Goal: Task Accomplishment & Management: Use online tool/utility

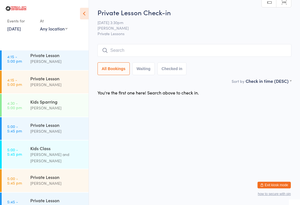
scroll to position [590, 0]
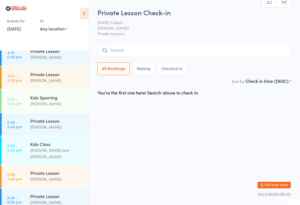
click at [51, 142] on div "Kids Class" at bounding box center [57, 144] width 54 height 6
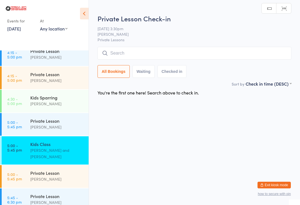
click at [146, 50] on input "search" at bounding box center [194, 53] width 194 height 13
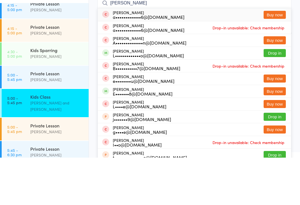
type input "[PERSON_NAME]"
click at [276, 97] on button "Drop in" at bounding box center [274, 101] width 22 height 8
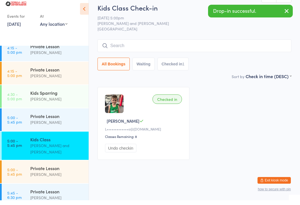
scroll to position [4, 0]
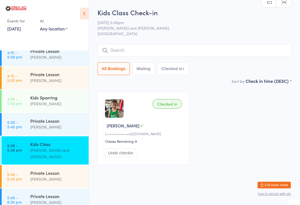
click at [202, 47] on input "search" at bounding box center [194, 50] width 194 height 13
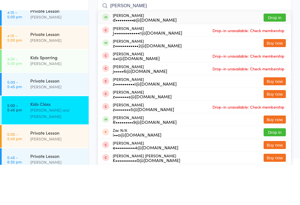
type input "[PERSON_NAME]"
click at [276, 54] on button "Drop in" at bounding box center [274, 58] width 22 height 8
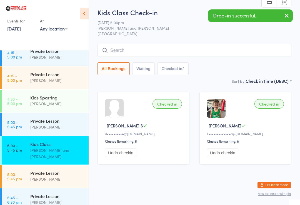
click at [242, 46] on input "search" at bounding box center [194, 50] width 194 height 13
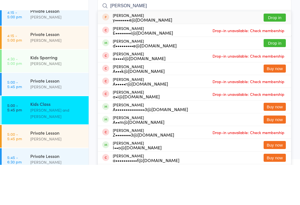
type input "[PERSON_NAME]"
click at [276, 79] on button "Drop in" at bounding box center [274, 83] width 22 height 8
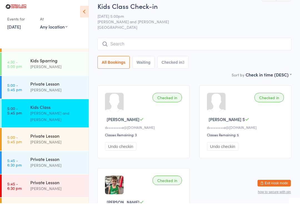
scroll to position [626, 0]
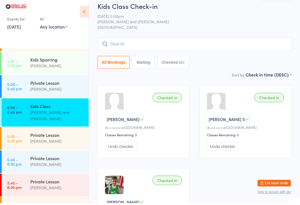
click at [30, 58] on link "4:30 - 5:00 pm Kids Sparring [PERSON_NAME]" at bounding box center [45, 65] width 87 height 23
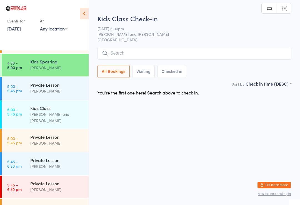
click at [184, 53] on input "search" at bounding box center [194, 53] width 194 height 13
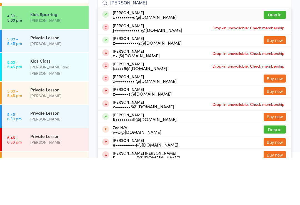
type input "[PERSON_NAME]"
click at [271, 58] on button "Drop in" at bounding box center [274, 62] width 22 height 8
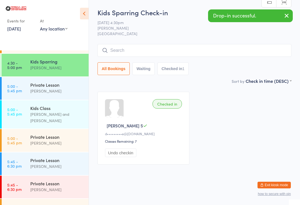
click at [198, 49] on input "search" at bounding box center [194, 50] width 194 height 13
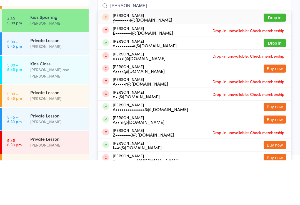
type input "[PERSON_NAME]"
click at [272, 84] on button "Drop in" at bounding box center [274, 88] width 22 height 8
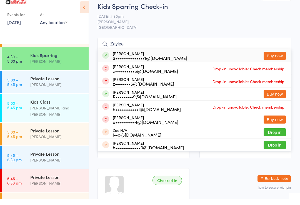
type input "Zaylee"
click at [182, 56] on div "[PERSON_NAME] S•••••••••••••••1@[DOMAIN_NAME] Buy now" at bounding box center [194, 62] width 193 height 13
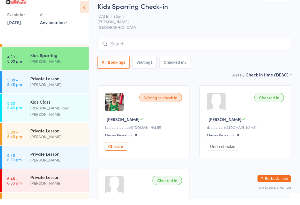
scroll to position [6, 0]
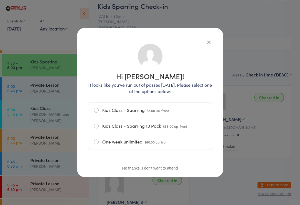
click at [139, 109] on label "Kids Class - Sparring $8.00 up-front" at bounding box center [150, 111] width 112 height 16
click at [0, 0] on input "Kids Class - Sparring $8.00 up-front" at bounding box center [0, 0] width 0 height 0
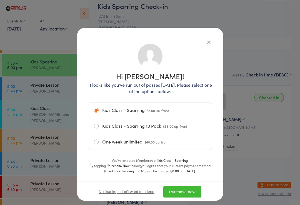
click at [194, 185] on div "No thanks, I don't want to attend Purchase now" at bounding box center [150, 191] width 146 height 21
click at [186, 196] on button "Purchase now" at bounding box center [182, 191] width 38 height 11
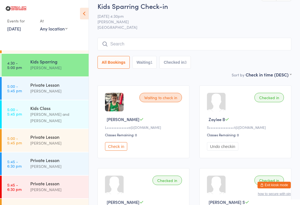
click at [188, 39] on input "search" at bounding box center [194, 44] width 194 height 13
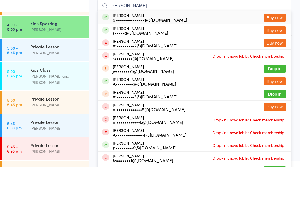
type input "[PERSON_NAME]"
click at [217, 49] on div "[PERSON_NAME] S•••••••••••••••1@[DOMAIN_NAME] Buy now" at bounding box center [194, 55] width 193 height 13
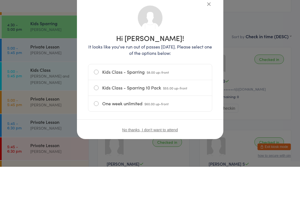
scroll to position [45, 0]
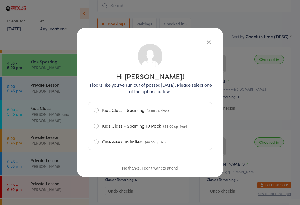
click at [148, 102] on div "Hi [PERSON_NAME]! It looks like you've run out of passes [DATE]. Please select …" at bounding box center [150, 111] width 124 height 144
click at [123, 111] on label "Kids Class - Sparring $8.00 up-front" at bounding box center [150, 111] width 112 height 16
click at [0, 0] on input "Kids Class - Sparring $8.00 up-front" at bounding box center [0, 0] width 0 height 0
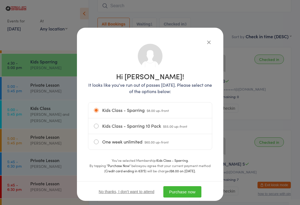
click at [186, 193] on button "Purchase now" at bounding box center [182, 191] width 38 height 11
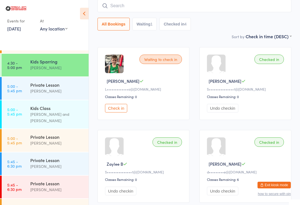
click at [49, 89] on div "[PERSON_NAME]" at bounding box center [57, 91] width 54 height 6
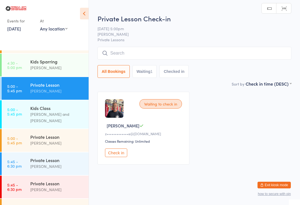
click at [119, 155] on button "Check in" at bounding box center [116, 153] width 22 height 9
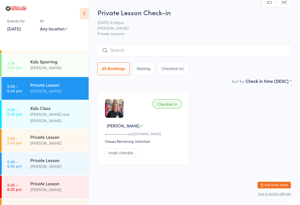
click at [64, 181] on div "Private Lesson" at bounding box center [57, 184] width 54 height 6
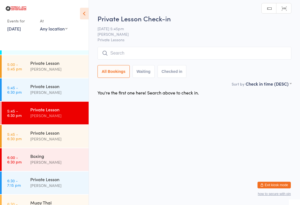
scroll to position [699, 0]
click at [59, 154] on div "Boxing" at bounding box center [57, 156] width 54 height 6
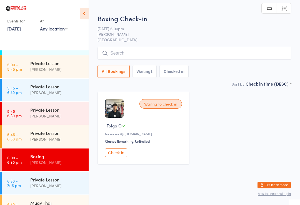
click at [161, 52] on input "search" at bounding box center [194, 53] width 194 height 13
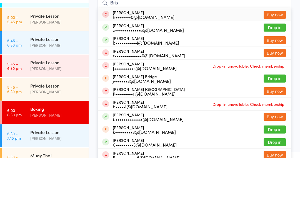
type input "Bris"
click at [276, 71] on button "Drop in" at bounding box center [274, 75] width 22 height 8
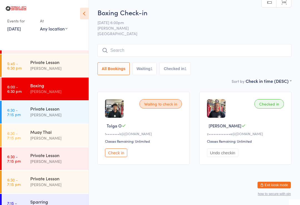
scroll to position [771, 0]
click at [47, 129] on div "Muay Thai" at bounding box center [57, 132] width 54 height 6
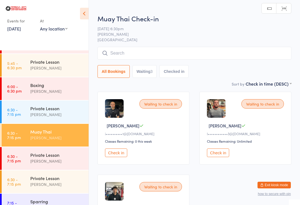
click at [135, 51] on input "search" at bounding box center [194, 53] width 194 height 13
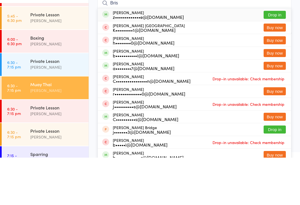
type input "Bris"
click at [277, 58] on button "Drop in" at bounding box center [274, 62] width 22 height 8
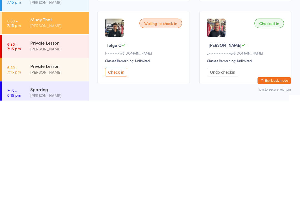
scroll to position [777, 0]
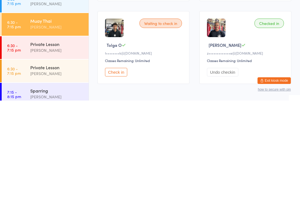
click at [38, 192] on div "Sparring" at bounding box center [57, 195] width 54 height 6
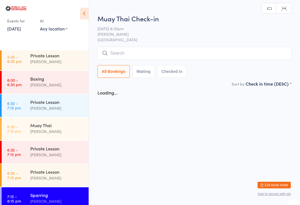
scroll to position [768, 0]
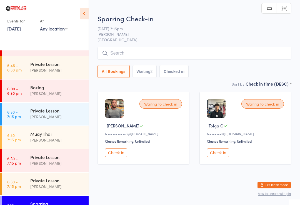
click at [136, 51] on input "search" at bounding box center [194, 53] width 194 height 13
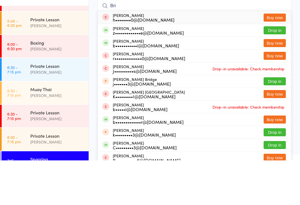
type input "Bri"
click at [275, 71] on button "Drop in" at bounding box center [274, 75] width 22 height 8
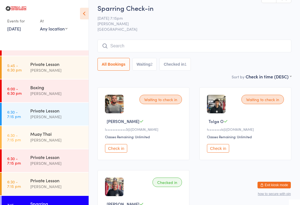
click at [135, 50] on input "search" at bounding box center [194, 46] width 194 height 13
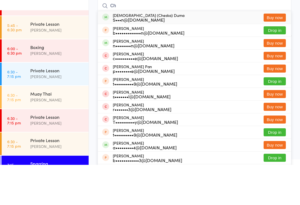
type input "C"
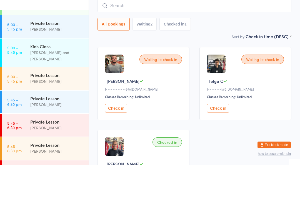
scroll to position [646, 0]
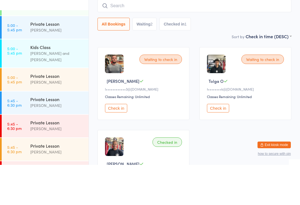
click at [66, 90] on div "[PERSON_NAME] and [PERSON_NAME]" at bounding box center [57, 96] width 54 height 13
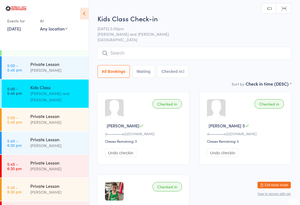
click at [160, 51] on input "search" at bounding box center [194, 53] width 194 height 13
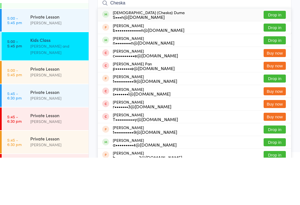
type input "Cheska"
click at [275, 58] on button "Drop in" at bounding box center [274, 62] width 22 height 8
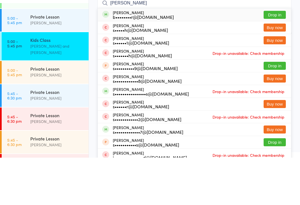
type input "[PERSON_NAME]"
click at [274, 58] on button "Drop in" at bounding box center [274, 62] width 22 height 8
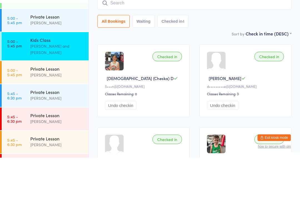
scroll to position [47, 0]
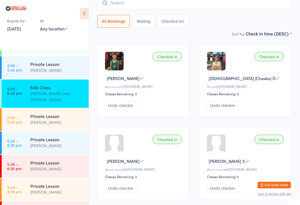
click at [196, 9] on input "search" at bounding box center [194, 3] width 194 height 13
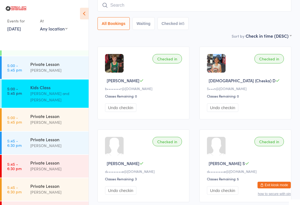
scroll to position [45, 0]
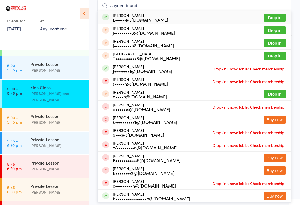
type input "Jayden brand"
click at [280, 17] on button "Drop in" at bounding box center [274, 18] width 22 height 8
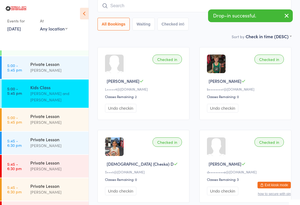
click at [187, 1] on input "search" at bounding box center [194, 5] width 194 height 13
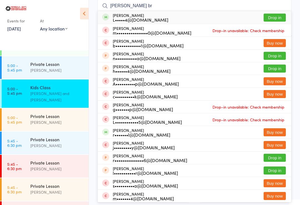
type input "[PERSON_NAME] br"
click at [280, 16] on button "Drop in" at bounding box center [274, 18] width 22 height 8
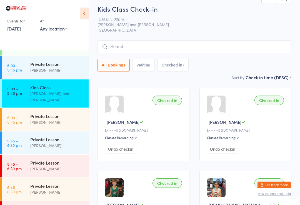
scroll to position [0, 0]
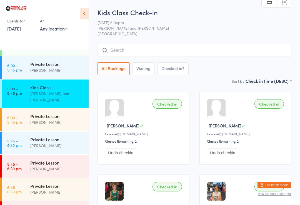
click at [62, 88] on div "Kids Class" at bounding box center [57, 87] width 54 height 6
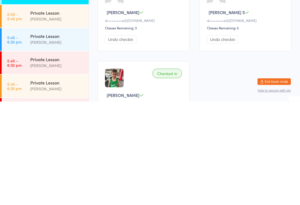
scroll to position [248, 0]
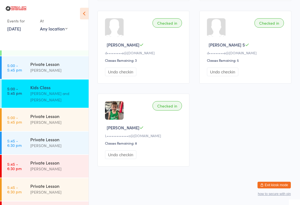
click at [65, 189] on div "[PERSON_NAME]" at bounding box center [57, 192] width 54 height 6
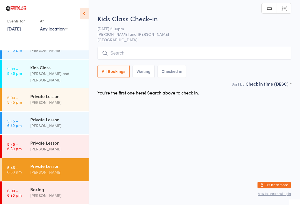
scroll to position [683, 0]
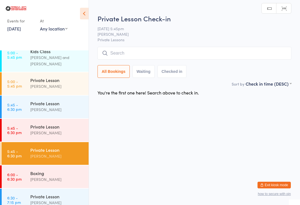
click at [60, 170] on div "Boxing" at bounding box center [57, 173] width 54 height 6
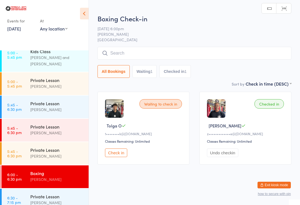
click at [118, 157] on button "Check in" at bounding box center [116, 153] width 22 height 9
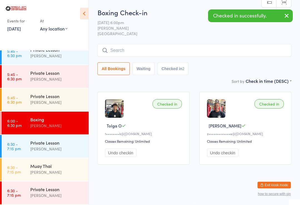
scroll to position [737, 0]
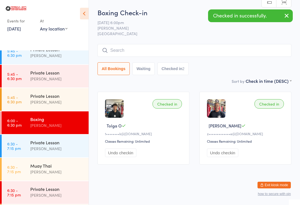
click at [69, 169] on div "[PERSON_NAME]" at bounding box center [57, 172] width 54 height 6
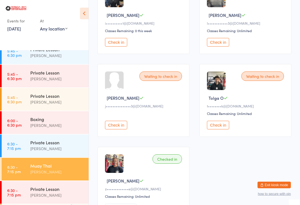
click at [218, 129] on button "Check in" at bounding box center [218, 125] width 22 height 9
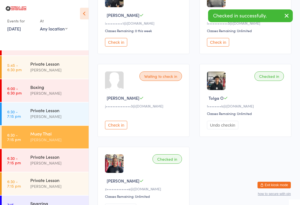
scroll to position [768, 0]
click at [58, 201] on div "Sparring" at bounding box center [57, 204] width 54 height 6
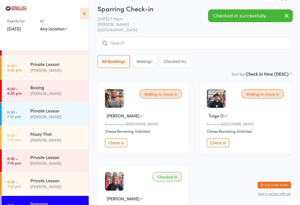
scroll to position [12, 0]
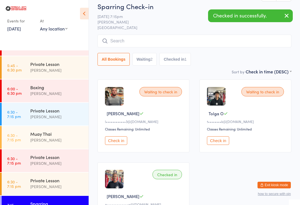
click at [222, 145] on button "Check in" at bounding box center [218, 140] width 22 height 9
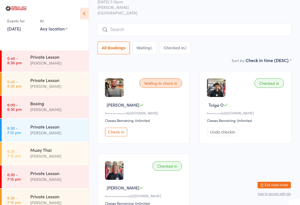
scroll to position [750, 0]
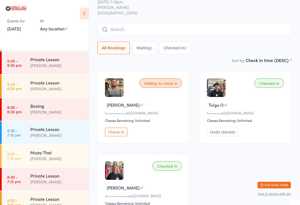
click at [33, 103] on div "Boxing" at bounding box center [57, 106] width 54 height 6
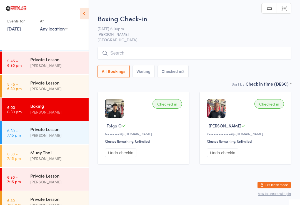
click at [150, 56] on input "search" at bounding box center [194, 53] width 194 height 13
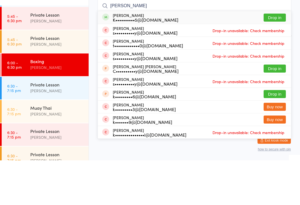
type input "[PERSON_NAME]"
click at [275, 58] on button "Drop in" at bounding box center [274, 62] width 22 height 8
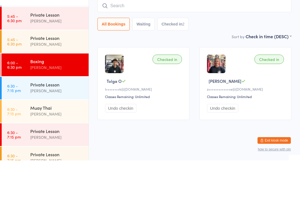
scroll to position [4, 0]
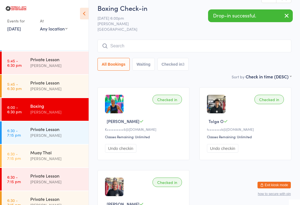
click at [31, 156] on div "[PERSON_NAME]" at bounding box center [57, 159] width 54 height 6
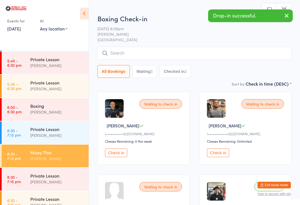
click at [180, 56] on input "search" at bounding box center [194, 53] width 194 height 13
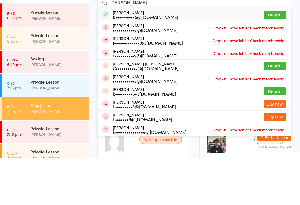
type input "[PERSON_NAME]"
click at [276, 58] on button "Drop in" at bounding box center [274, 62] width 22 height 8
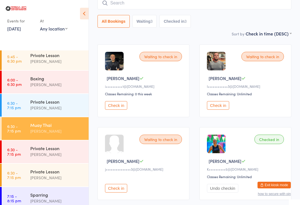
scroll to position [777, 0]
click at [16, 78] on time "6:00 - 6:30 pm" at bounding box center [14, 82] width 14 height 9
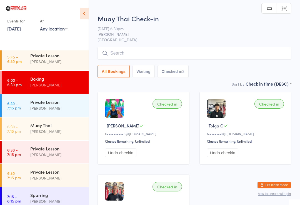
click at [198, 56] on input "search" at bounding box center [194, 53] width 194 height 13
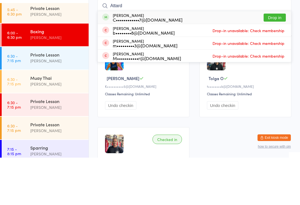
type input "Attard"
click at [280, 61] on button "Drop in" at bounding box center [274, 65] width 22 height 8
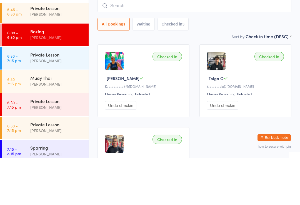
scroll to position [47, 0]
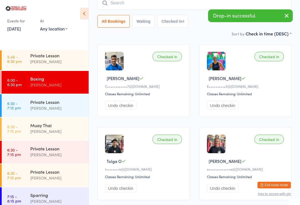
click at [20, 128] on time "6:30 - 7:15 pm" at bounding box center [14, 129] width 14 height 9
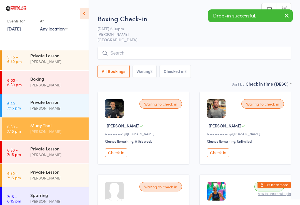
click at [169, 54] on input "search" at bounding box center [194, 53] width 194 height 13
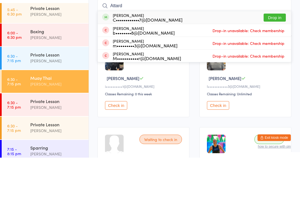
type input "Attard"
click at [277, 72] on div "[PERSON_NAME] b••••••••8@[DOMAIN_NAME] Drop-in unavailable: Check membership" at bounding box center [194, 78] width 193 height 12
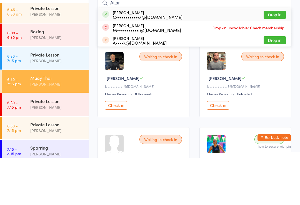
type input "Attar"
click at [268, 58] on button "Drop in" at bounding box center [274, 62] width 22 height 8
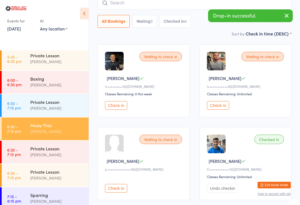
click at [21, 78] on time "6:00 - 6:30 pm" at bounding box center [14, 82] width 14 height 9
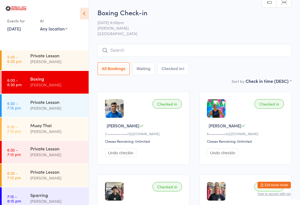
click at [179, 56] on input "search" at bounding box center [194, 50] width 194 height 13
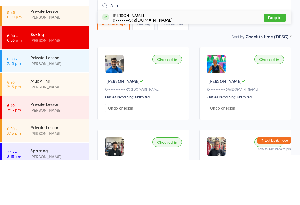
type input "Afta"
click at [274, 56] on div "[PERSON_NAME] a•••••••5@[DOMAIN_NAME] Drop in" at bounding box center [194, 62] width 193 height 13
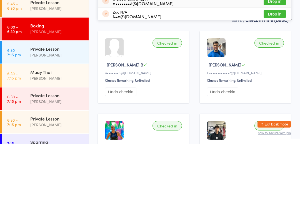
scroll to position [768, 0]
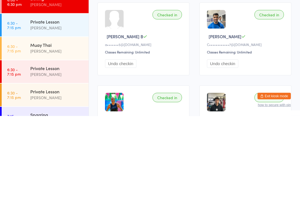
type input "A"
click at [116, 99] on div at bounding box center [114, 108] width 19 height 19
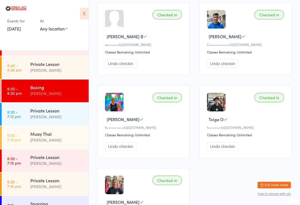
click at [113, 25] on div at bounding box center [114, 19] width 19 height 19
click at [113, 32] on div "Checked in [PERSON_NAME] B a•••••••5@[DOMAIN_NAME] Classes Remaining: Unlimited…" at bounding box center [143, 38] width 92 height 73
click at [60, 132] on div "Muay Thai" at bounding box center [57, 134] width 54 height 6
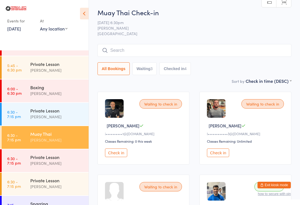
click at [217, 50] on input "search" at bounding box center [194, 50] width 194 height 13
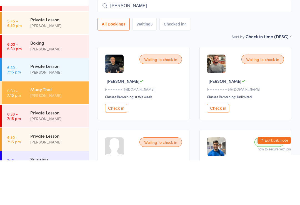
type input "[PERSON_NAME]"
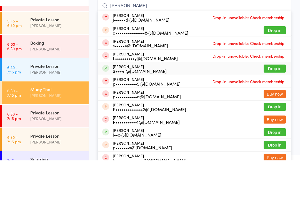
click at [273, 109] on button "Drop in" at bounding box center [274, 113] width 22 height 8
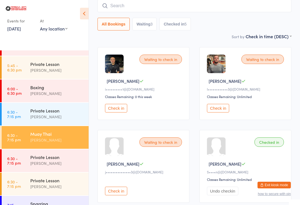
click at [61, 131] on div "Muay Thai" at bounding box center [57, 134] width 54 height 6
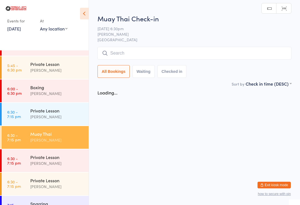
scroll to position [0, 0]
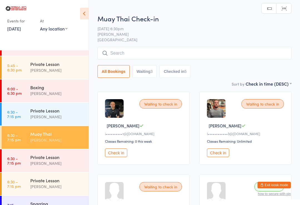
click at [155, 56] on input "search" at bounding box center [194, 53] width 194 height 13
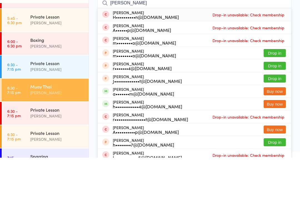
type input "[PERSON_NAME]"
click at [280, 97] on button "Drop in" at bounding box center [274, 101] width 22 height 8
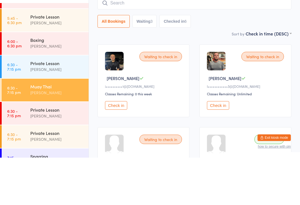
click at [54, 84] on div "Boxing" at bounding box center [57, 87] width 54 height 6
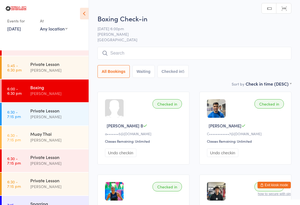
click at [149, 53] on input "search" at bounding box center [194, 53] width 194 height 13
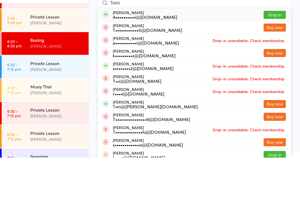
type input "Tomi"
click at [171, 56] on div "[PERSON_NAME] A••••••••••i@[DOMAIN_NAME] Drop in" at bounding box center [194, 62] width 193 height 13
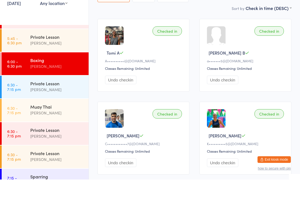
scroll to position [768, 0]
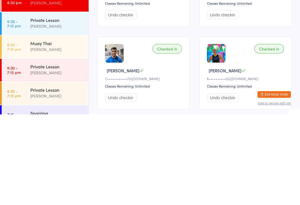
click at [49, 137] on div "[PERSON_NAME]" at bounding box center [57, 140] width 54 height 6
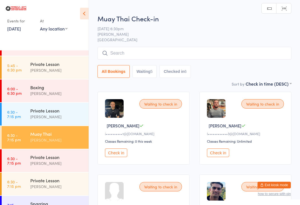
click at [139, 56] on input "search" at bounding box center [194, 53] width 194 height 13
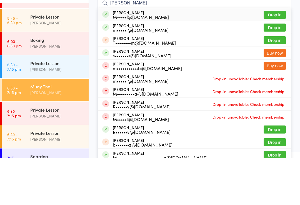
click at [272, 44] on input "[PERSON_NAME]" at bounding box center [194, 50] width 194 height 13
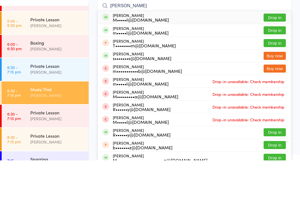
type input "[PERSON_NAME]"
click at [279, 58] on button "Drop in" at bounding box center [274, 62] width 22 height 8
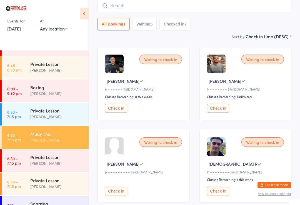
click at [114, 110] on button "Check in" at bounding box center [116, 108] width 22 height 9
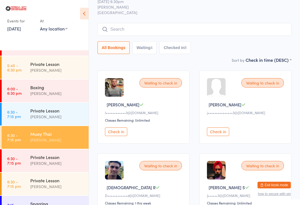
scroll to position [0, 0]
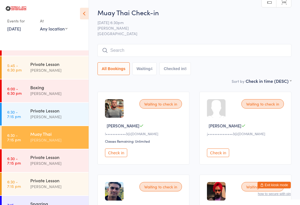
click at [155, 52] on input "search" at bounding box center [194, 50] width 194 height 13
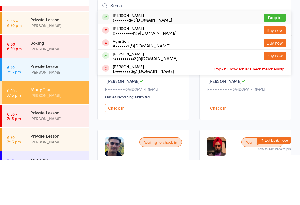
type input "Sema"
click at [276, 58] on button "Drop in" at bounding box center [274, 62] width 22 height 8
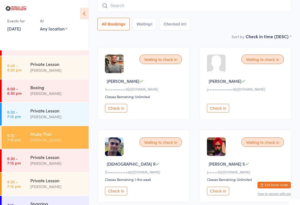
click at [179, 3] on input "search" at bounding box center [194, 5] width 194 height 13
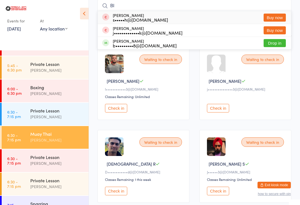
type input "Bl"
click at [277, 43] on button "Drop in" at bounding box center [274, 43] width 22 height 8
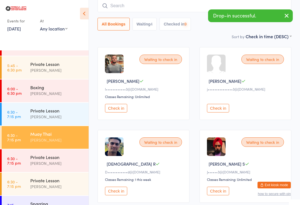
click at [284, 3] on input "search" at bounding box center [194, 5] width 194 height 13
click at [289, 13] on icon "button" at bounding box center [286, 15] width 7 height 7
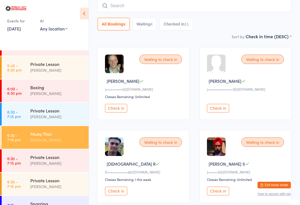
click at [239, 7] on input "search" at bounding box center [194, 5] width 194 height 13
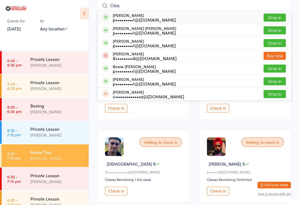
scroll to position [749, 0]
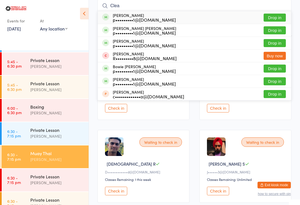
type input "Clea"
click at [278, 79] on button "Drop in" at bounding box center [274, 81] width 22 height 8
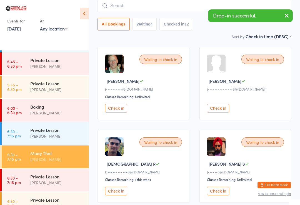
click at [199, 7] on input "search" at bounding box center [194, 5] width 194 height 13
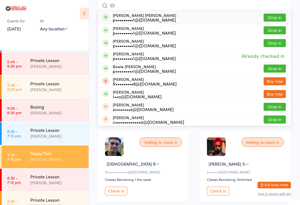
type input "C"
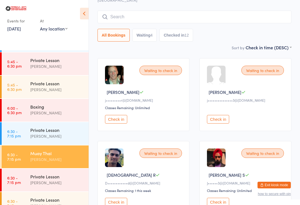
scroll to position [32, 0]
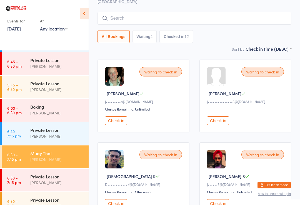
click at [231, 22] on input "search" at bounding box center [194, 18] width 194 height 13
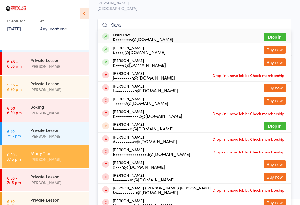
scroll to position [22, 0]
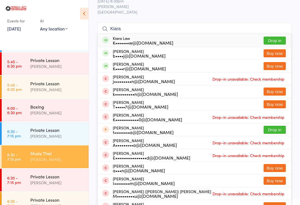
type input "Kiara"
click at [276, 37] on button "Drop in" at bounding box center [274, 41] width 22 height 8
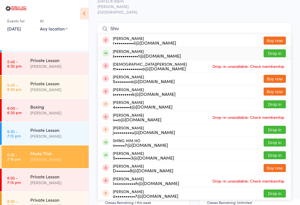
type input "Shiv"
click at [120, 54] on div "s••••••••••••1@[DOMAIN_NAME]" at bounding box center [147, 56] width 68 height 4
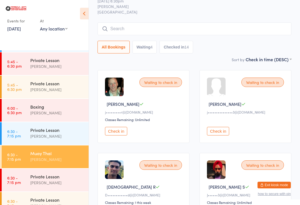
click at [113, 128] on div "Waiting to check in [PERSON_NAME] B j•••••••••r@[DOMAIN_NAME] Classes Remaining…" at bounding box center [143, 106] width 92 height 73
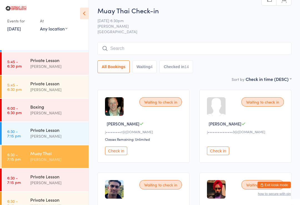
click at [115, 147] on div "Waiting to check in [PERSON_NAME] B j•••••••••r@[DOMAIN_NAME] Classes Remaining…" at bounding box center [143, 126] width 92 height 73
click at [118, 151] on button "Check in" at bounding box center [116, 151] width 22 height 9
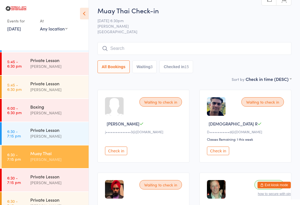
click at [156, 45] on input "search" at bounding box center [194, 48] width 194 height 13
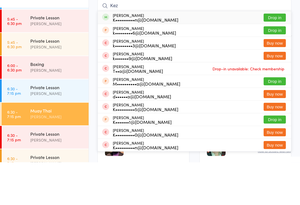
type input "Kez"
click at [276, 57] on button "Drop in" at bounding box center [274, 61] width 22 height 8
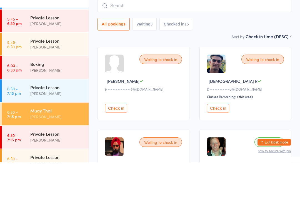
scroll to position [45, 0]
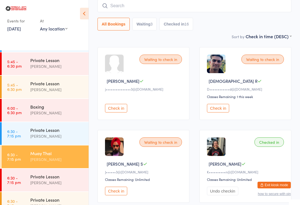
click at [223, 109] on button "Check in" at bounding box center [218, 108] width 22 height 9
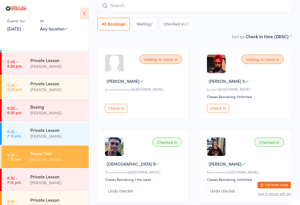
click at [166, 1] on input "search" at bounding box center [194, 5] width 194 height 13
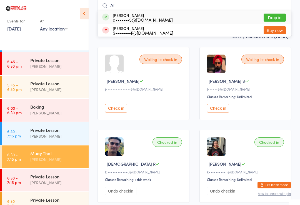
type input "Af"
click at [273, 18] on button "Drop in" at bounding box center [274, 18] width 22 height 8
